Goal: Task Accomplishment & Management: Manage account settings

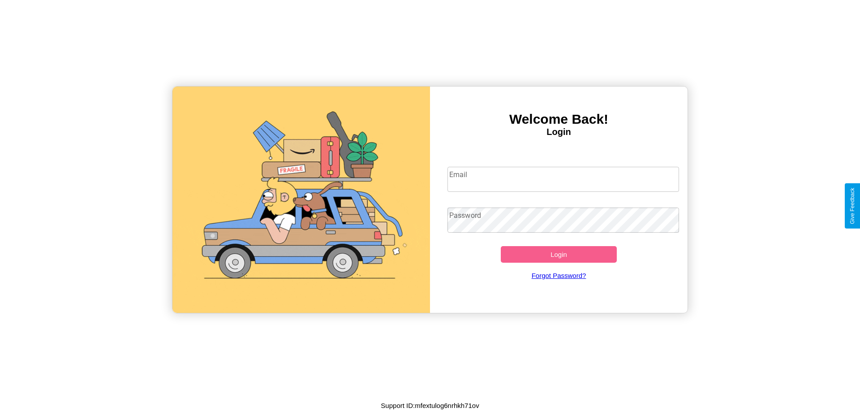
click at [563, 179] on input "Email" at bounding box center [563, 179] width 232 height 25
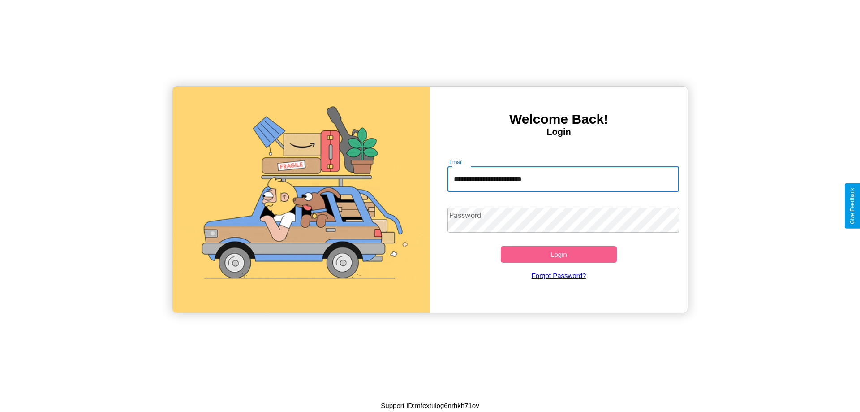
type input "**********"
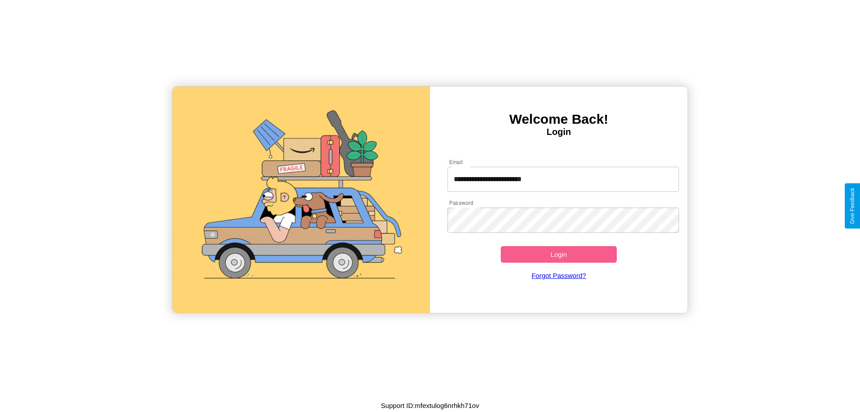
click at [559, 254] on button "Login" at bounding box center [559, 254] width 116 height 17
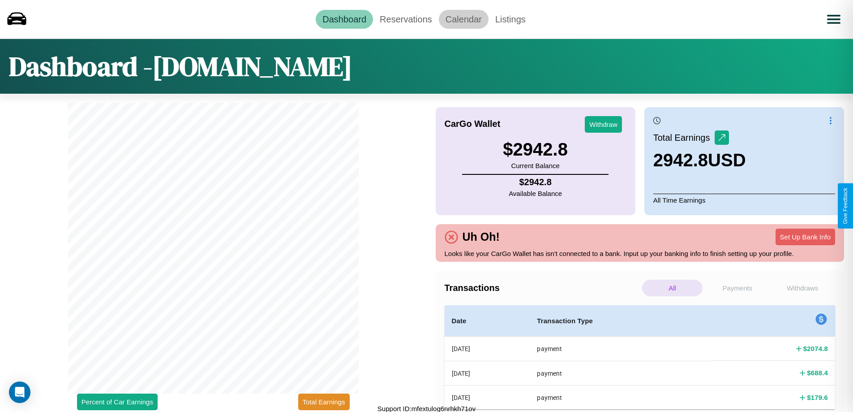
click at [464, 19] on link "Calendar" at bounding box center [464, 19] width 50 height 19
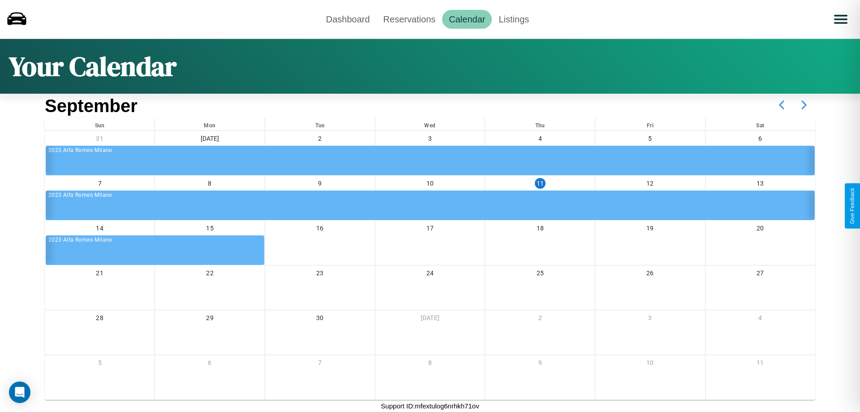
click at [804, 105] on icon at bounding box center [804, 105] width 22 height 22
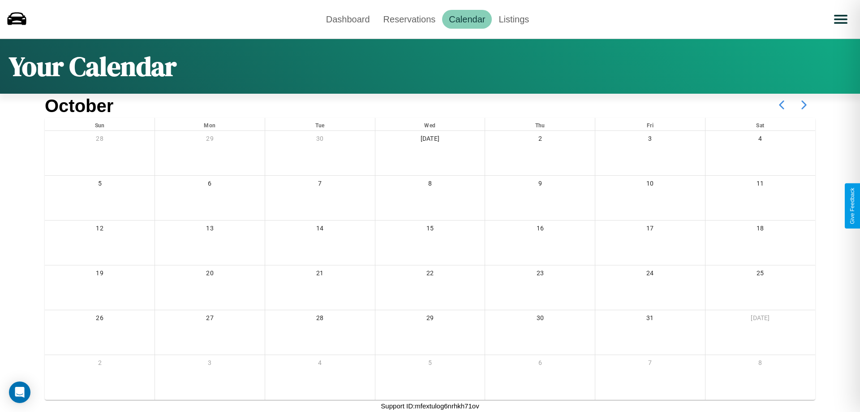
click at [804, 105] on icon at bounding box center [804, 105] width 22 height 22
click at [348, 19] on link "Dashboard" at bounding box center [347, 19] width 57 height 19
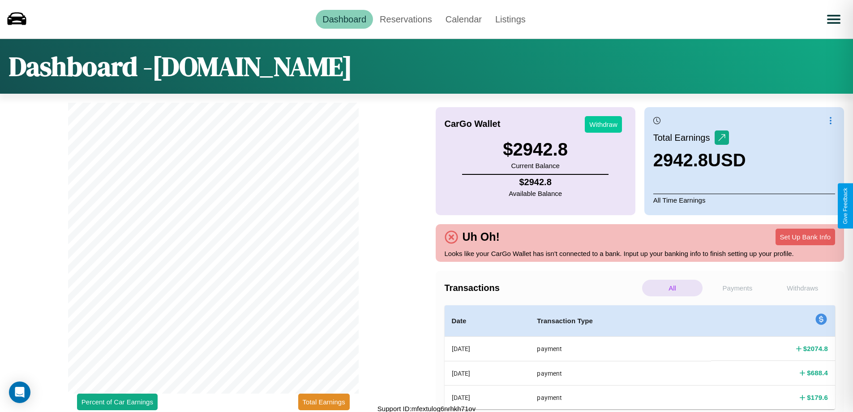
click at [603, 124] on button "Withdraw" at bounding box center [603, 124] width 37 height 17
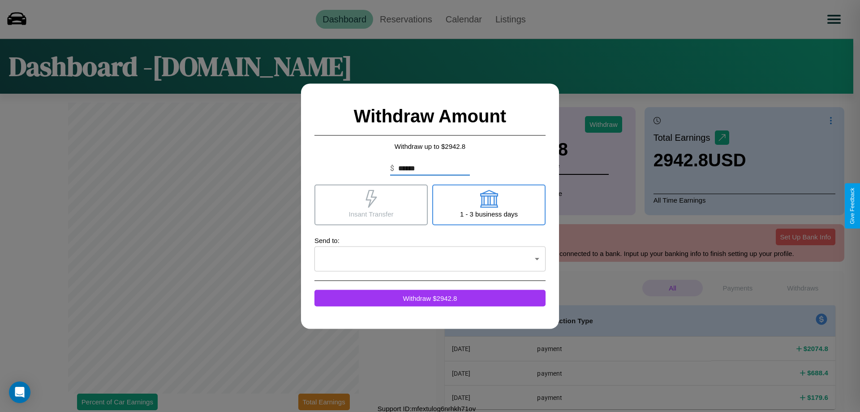
click at [489, 204] on icon at bounding box center [489, 198] width 18 height 18
type input "*"
type input "****"
